Goal: Navigation & Orientation: Find specific page/section

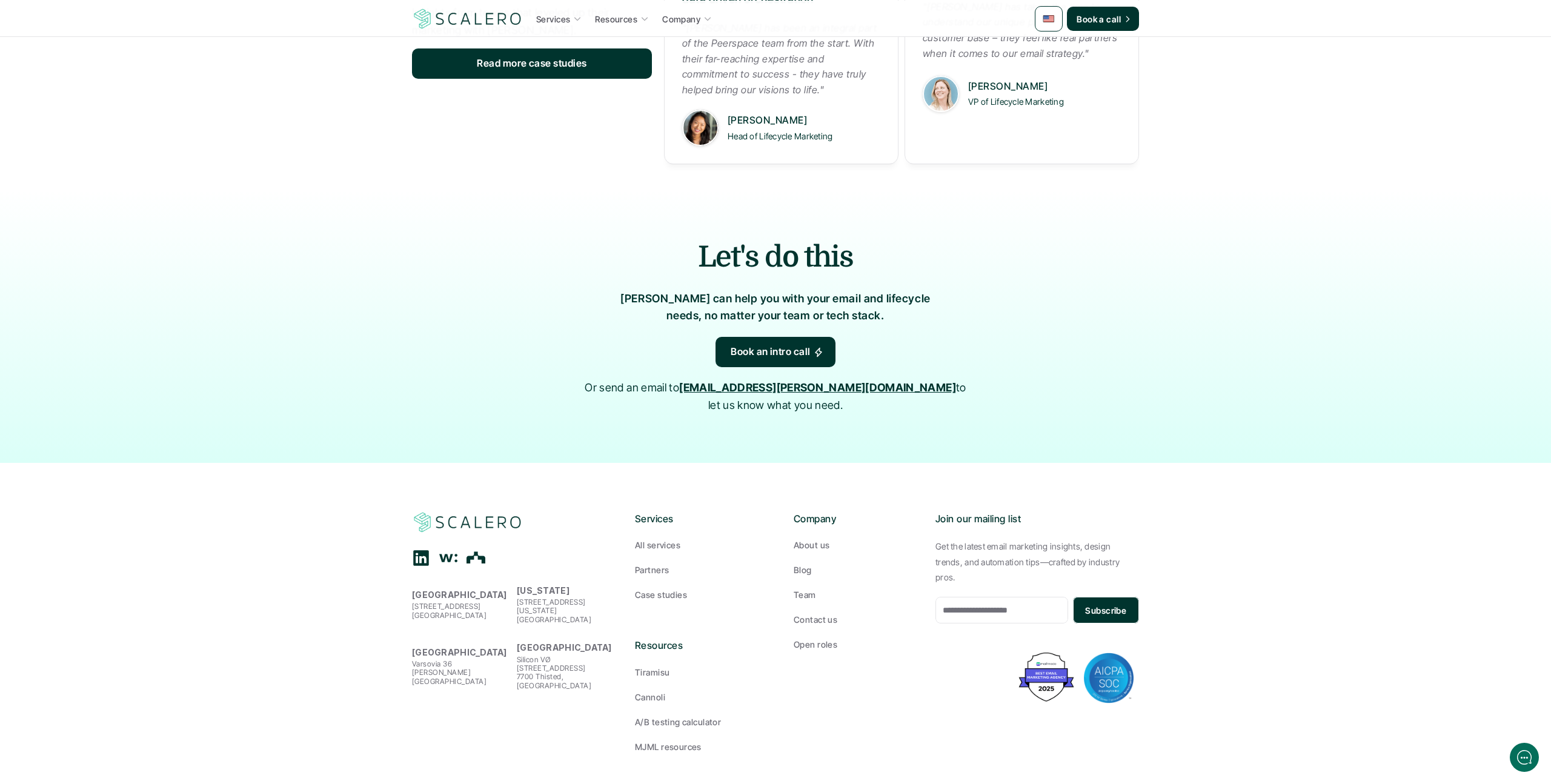
scroll to position [1680, 0]
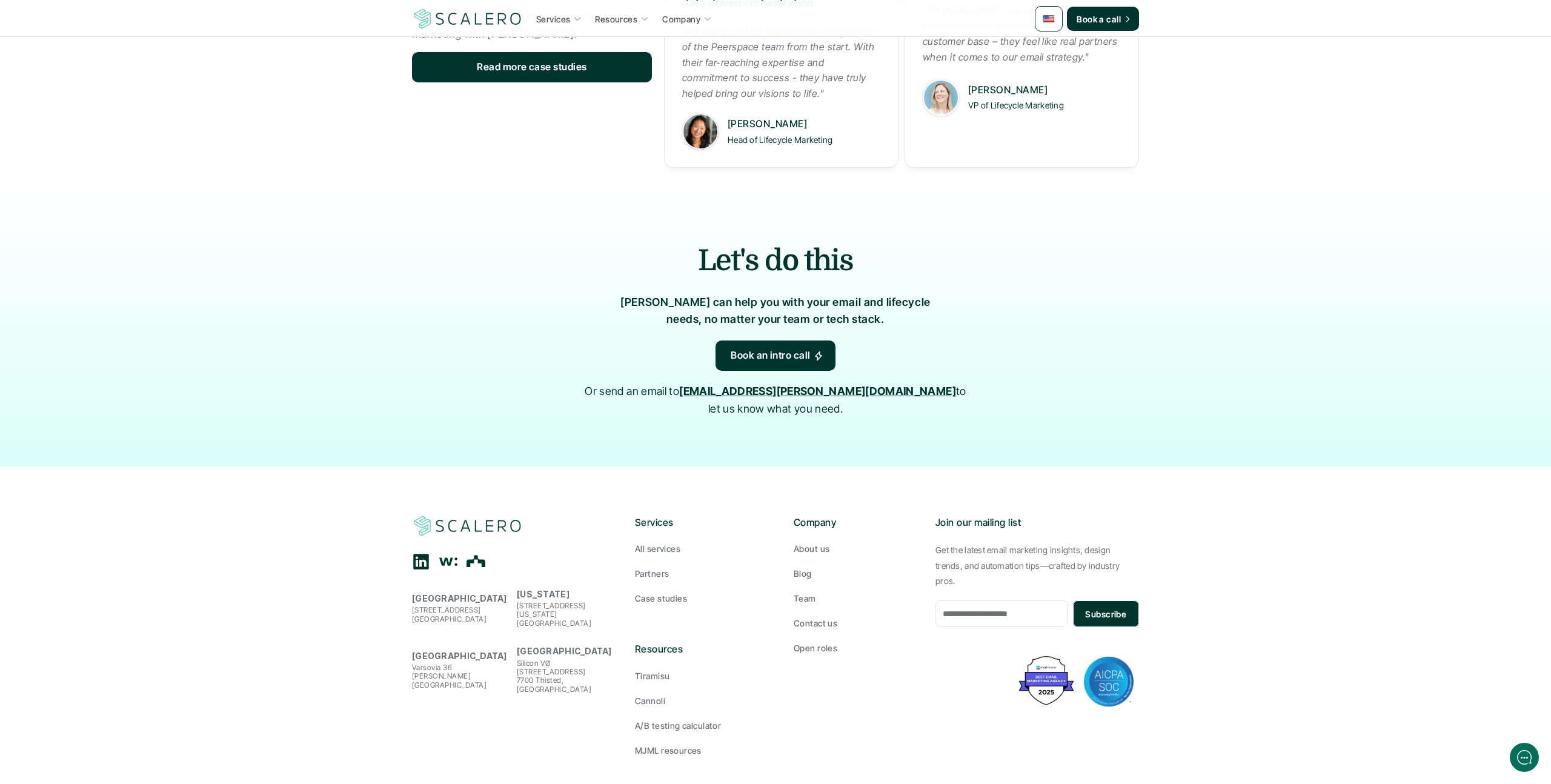
click at [803, 592] on p "Team" at bounding box center [805, 598] width 22 height 13
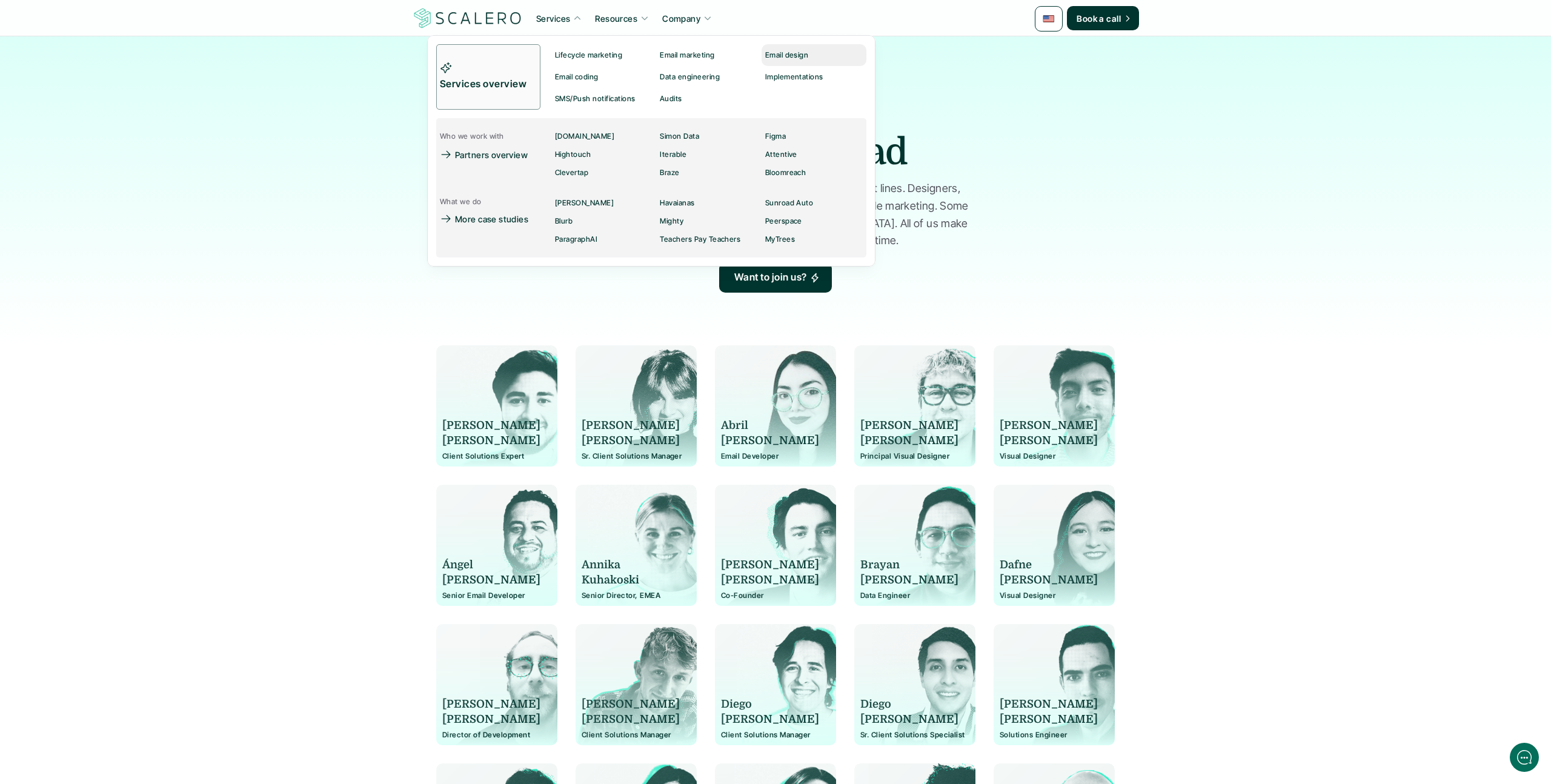
click at [788, 54] on p "Email design" at bounding box center [787, 55] width 44 height 9
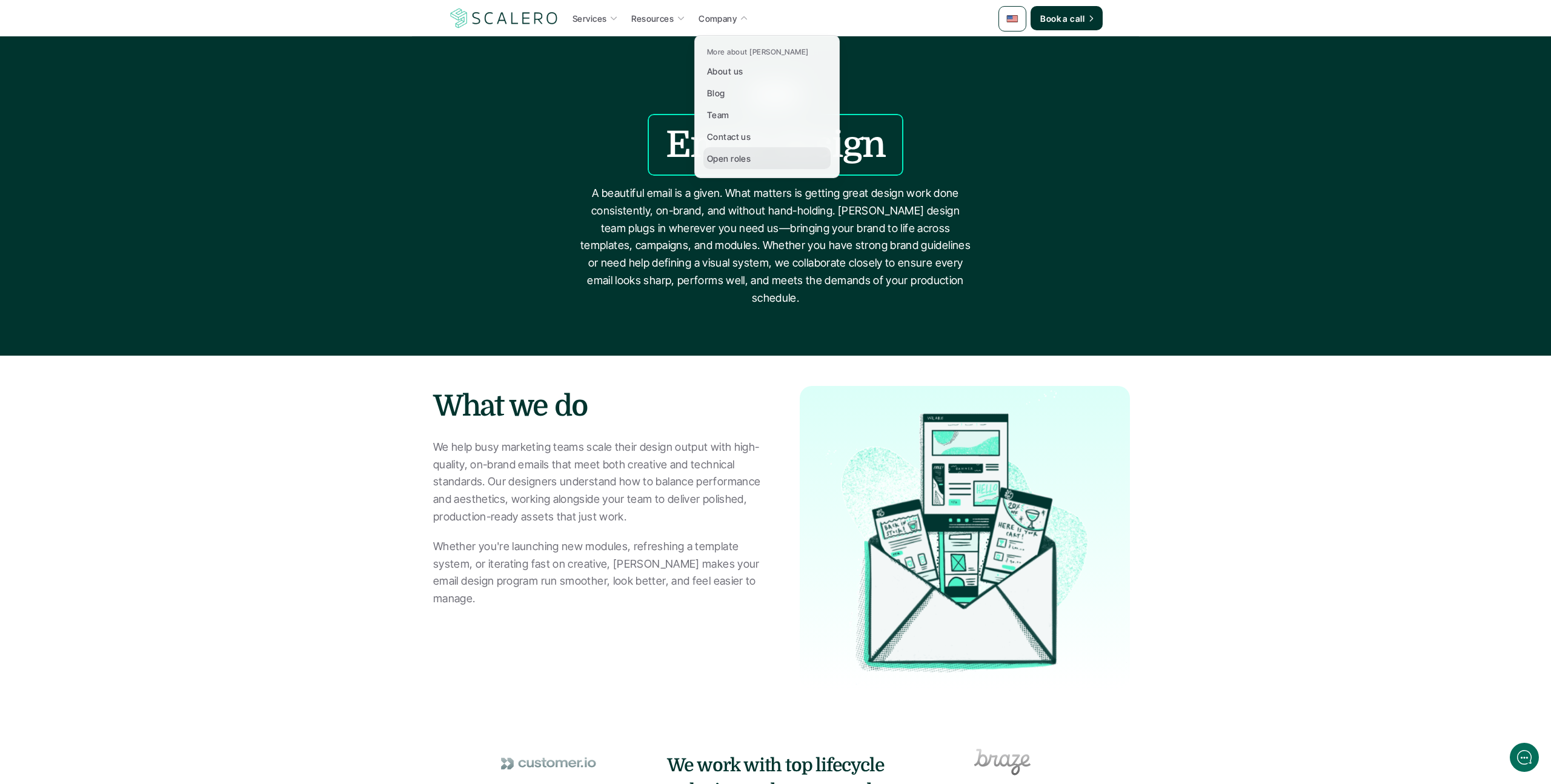
click at [729, 164] on p "Open roles" at bounding box center [729, 158] width 44 height 13
